Goal: Information Seeking & Learning: Find specific page/section

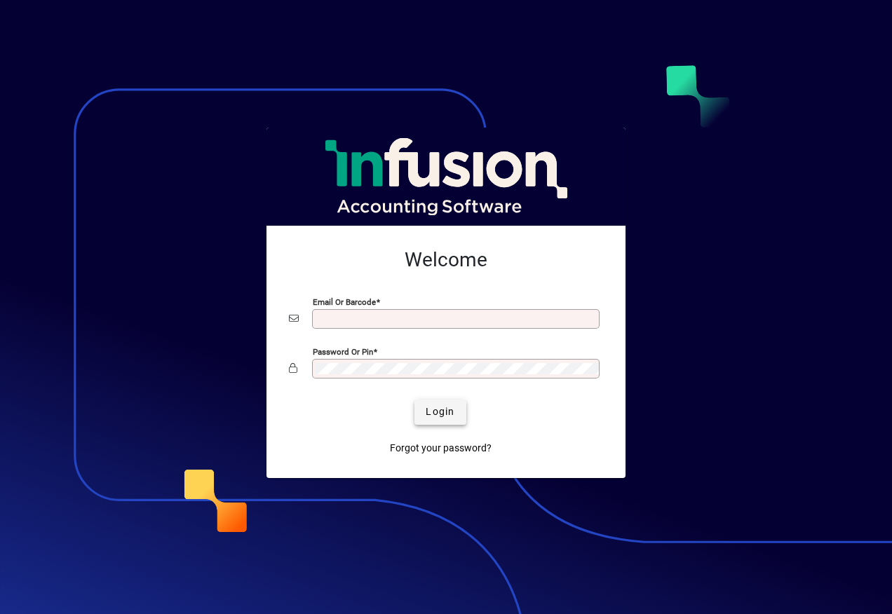
type input "**********"
click at [448, 410] on span "Login" at bounding box center [440, 412] width 29 height 15
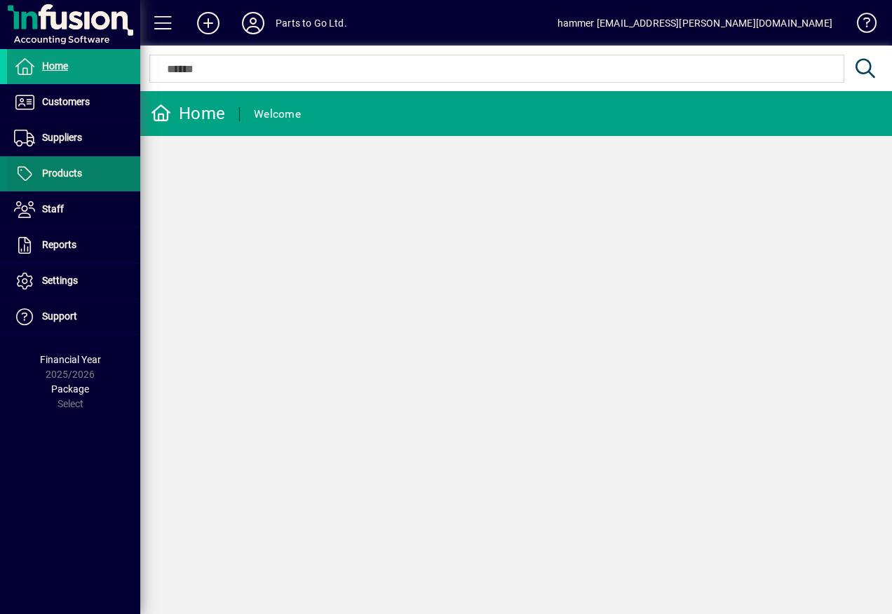
click at [82, 168] on span at bounding box center [73, 174] width 133 height 34
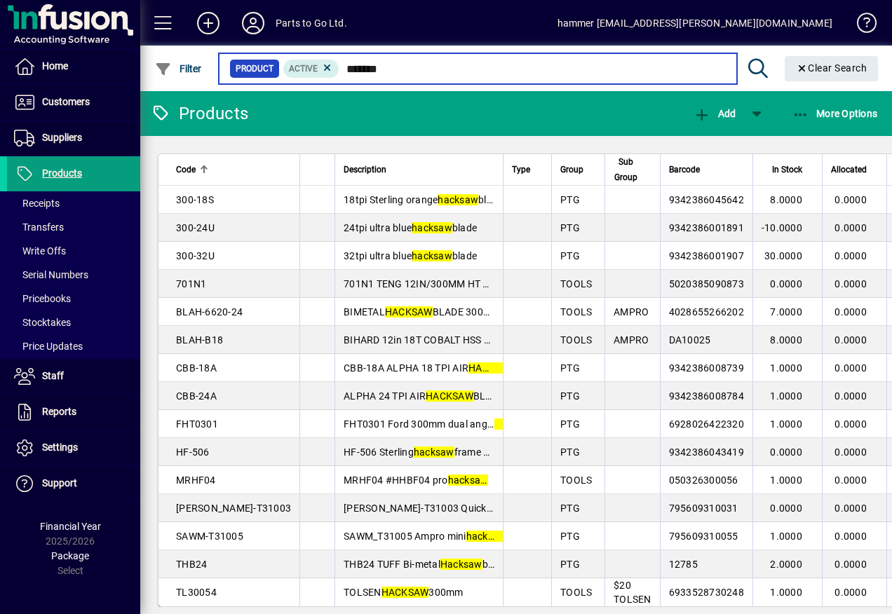
type input "*******"
